Goal: Navigation & Orientation: Find specific page/section

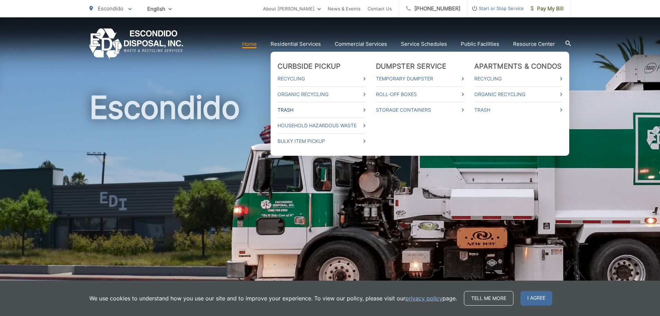
click at [366, 107] on span at bounding box center [365, 110] width 2 height 8
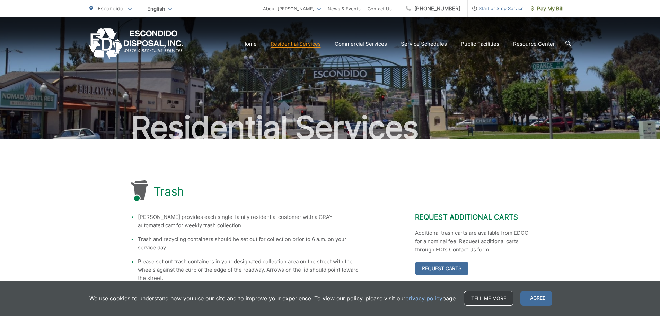
click at [476, 300] on link "Tell me more" at bounding box center [489, 298] width 50 height 15
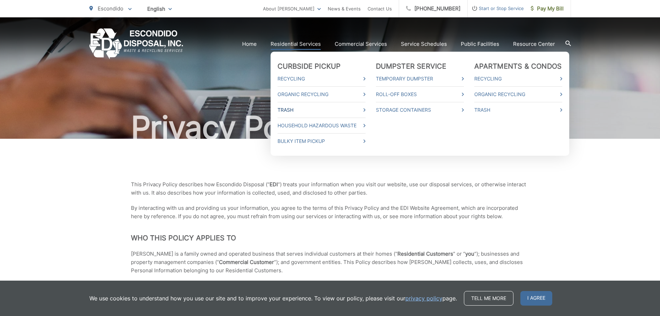
click at [366, 109] on icon at bounding box center [365, 109] width 2 height 3
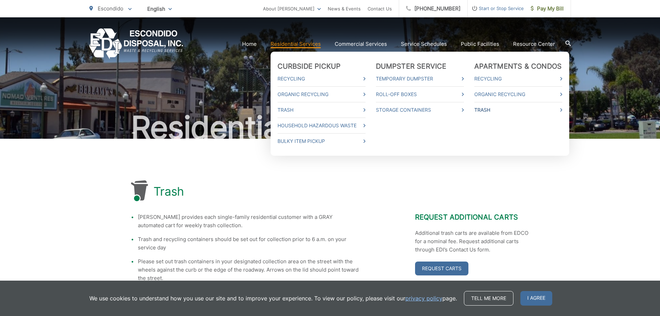
click at [563, 109] on icon at bounding box center [561, 109] width 2 height 3
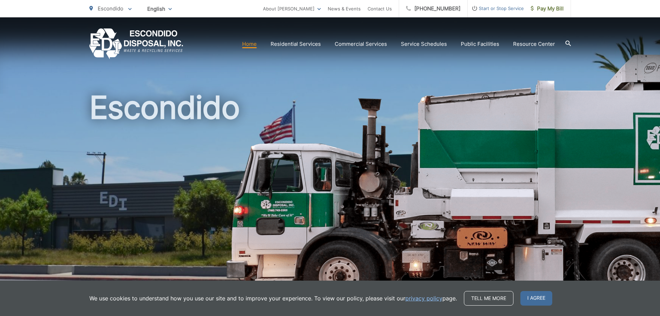
click at [568, 42] on icon at bounding box center [569, 44] width 6 height 6
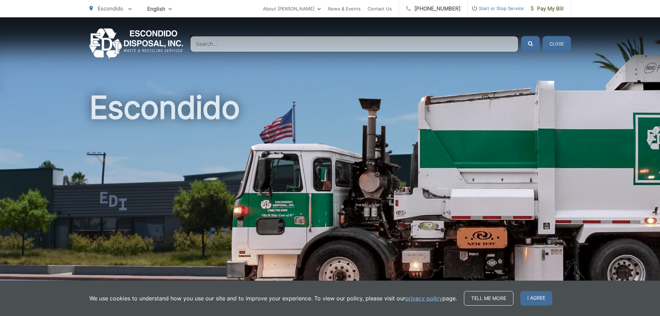
click at [549, 42] on button "Close" at bounding box center [557, 44] width 28 height 16
